Goal: Transaction & Acquisition: Download file/media

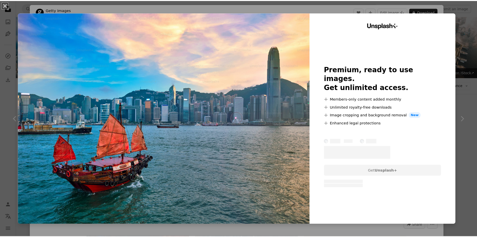
scroll to position [209, 0]
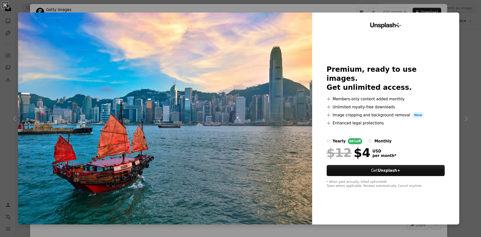
click at [462, 144] on div "An X shape Unsplash+ Premium, ready to use images. Get unlimited access. A plus…" at bounding box center [240, 118] width 481 height 237
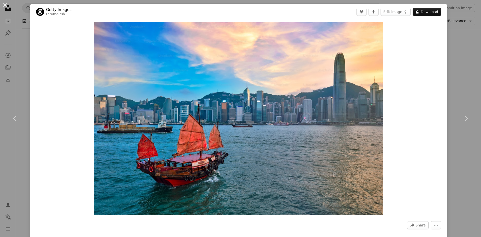
click at [3, 5] on button "An X shape" at bounding box center [5, 5] width 6 height 6
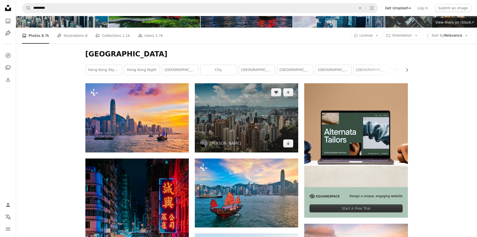
scroll to position [125, 0]
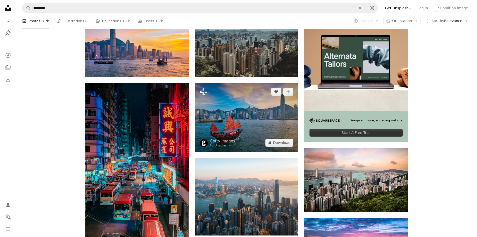
click at [228, 134] on img at bounding box center [246, 117] width 103 height 69
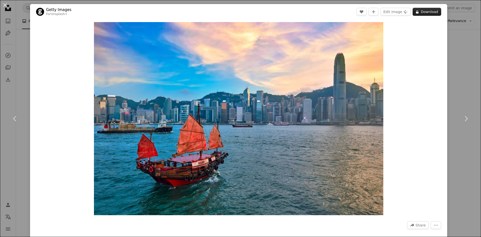
click at [430, 12] on button "A lock Download" at bounding box center [426, 12] width 29 height 8
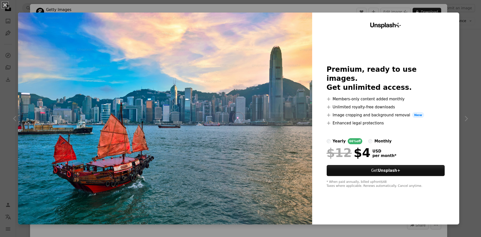
click at [466, 182] on div "An X shape Unsplash+ Premium, ready to use images. Get unlimited access. A plus…" at bounding box center [240, 118] width 481 height 237
